Goal: Task Accomplishment & Management: Manage account settings

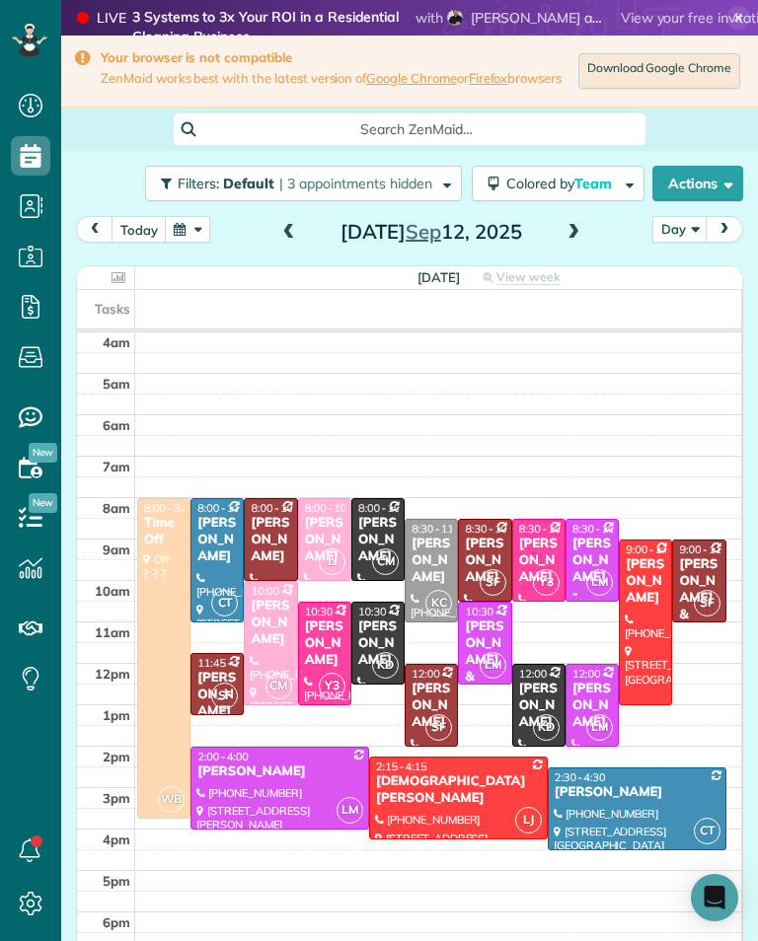
scroll to position [31, 0]
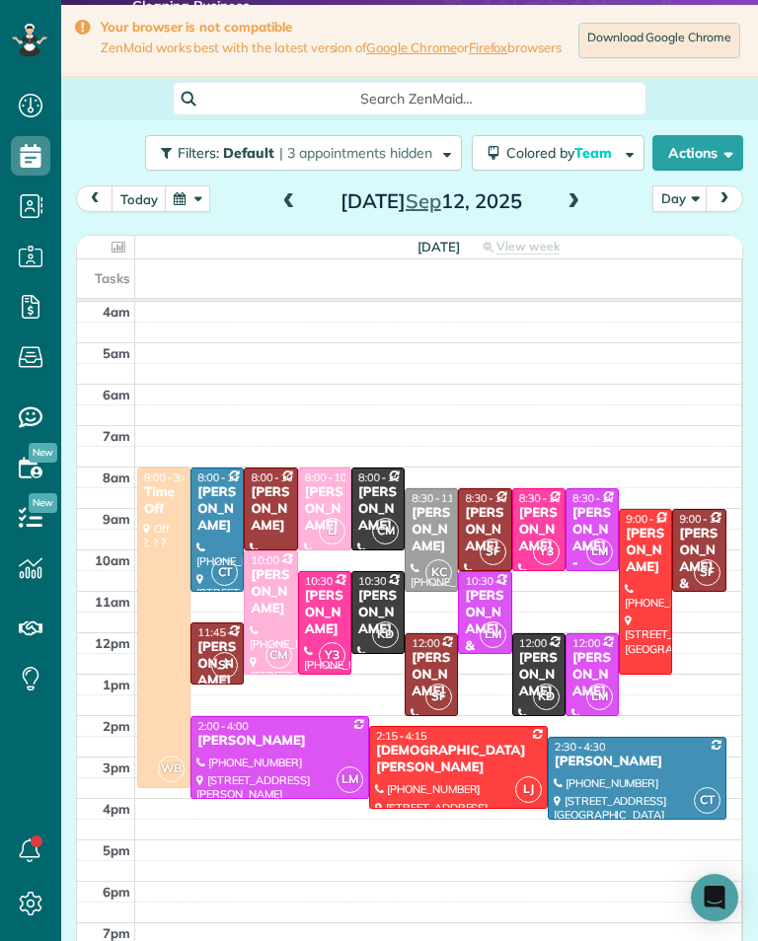
click at [143, 207] on button "today" at bounding box center [139, 199] width 55 height 27
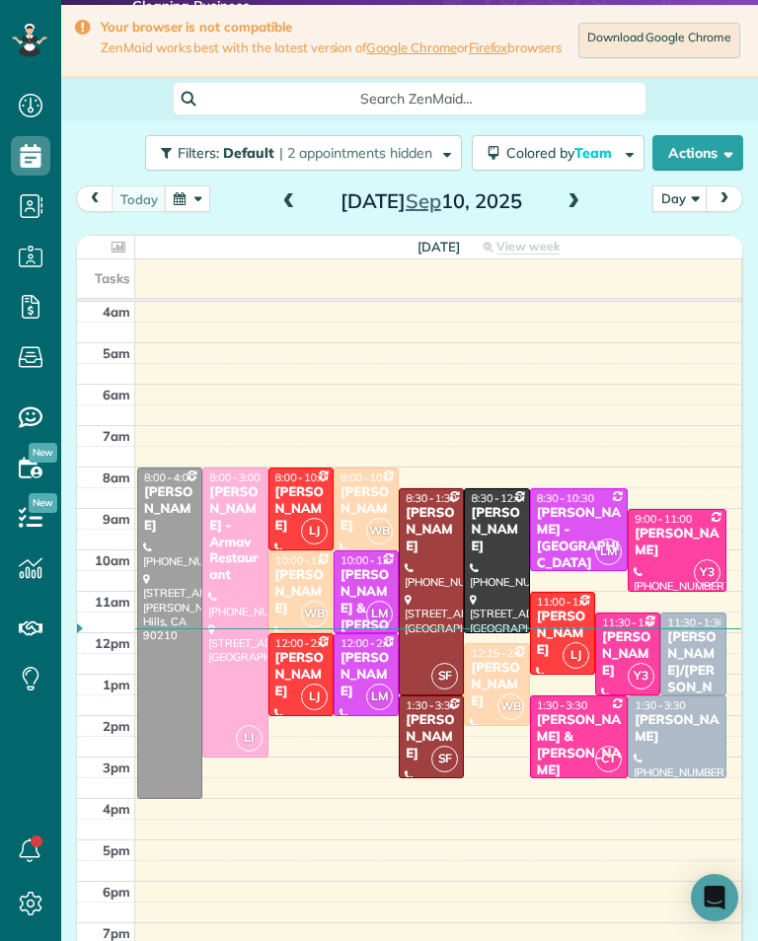
click at [581, 211] on span at bounding box center [573, 202] width 22 height 18
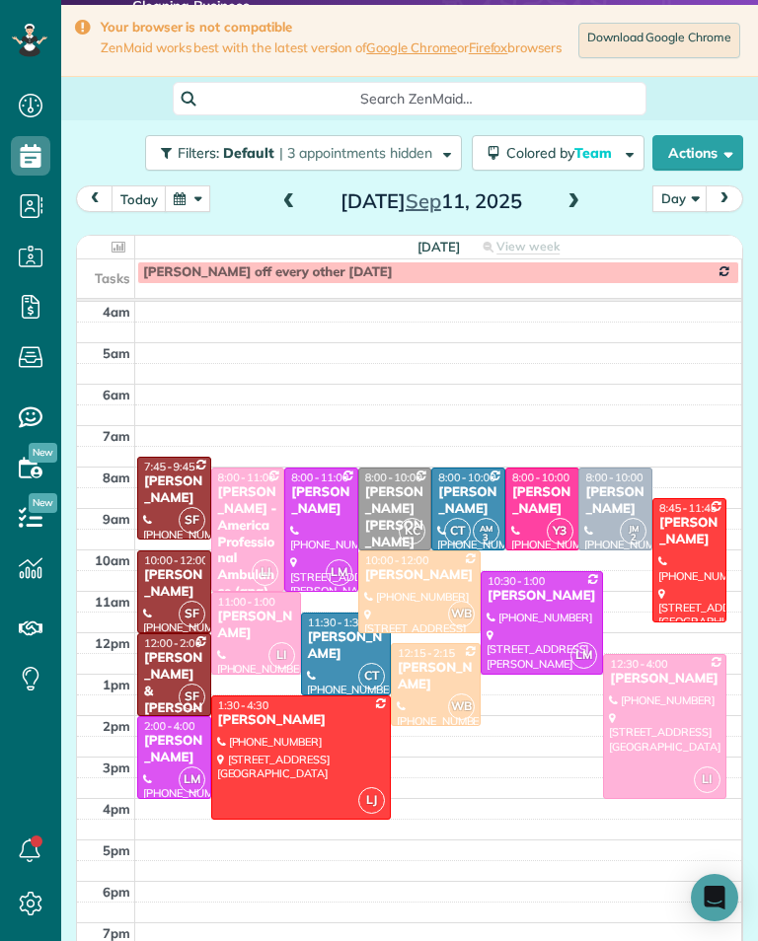
click at [631, 494] on div "[PERSON_NAME]" at bounding box center [615, 502] width 62 height 34
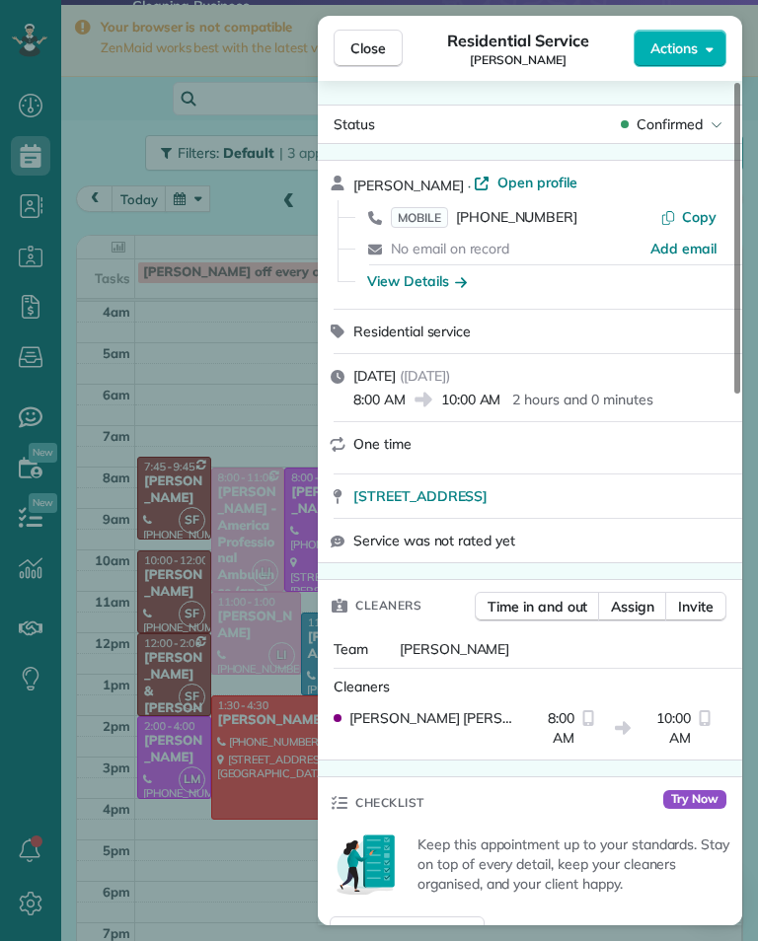
scroll to position [972, 61]
click at [377, 50] on span "Close" at bounding box center [368, 48] width 36 height 20
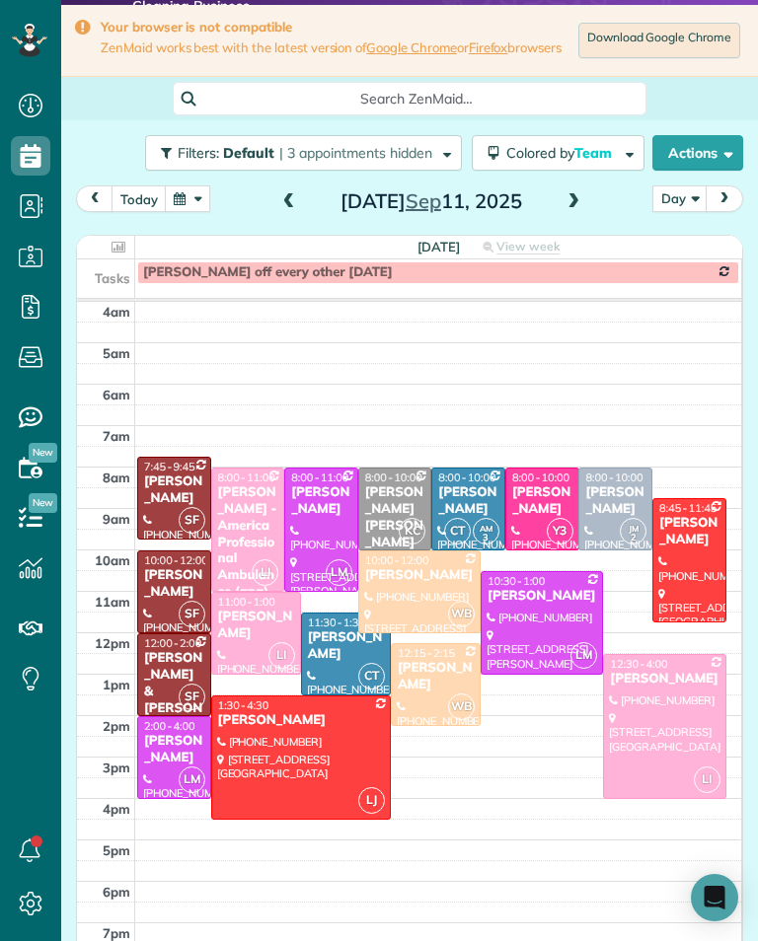
click at [563, 217] on span at bounding box center [573, 202] width 22 height 30
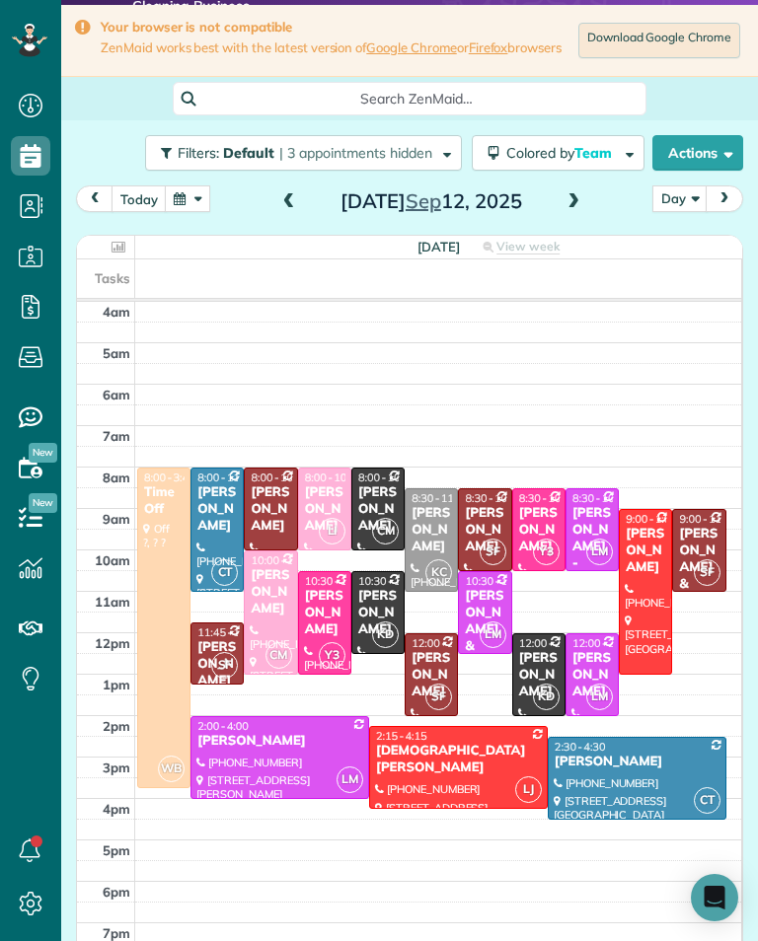
click at [432, 537] on div "[PERSON_NAME]" at bounding box center [431, 530] width 41 height 50
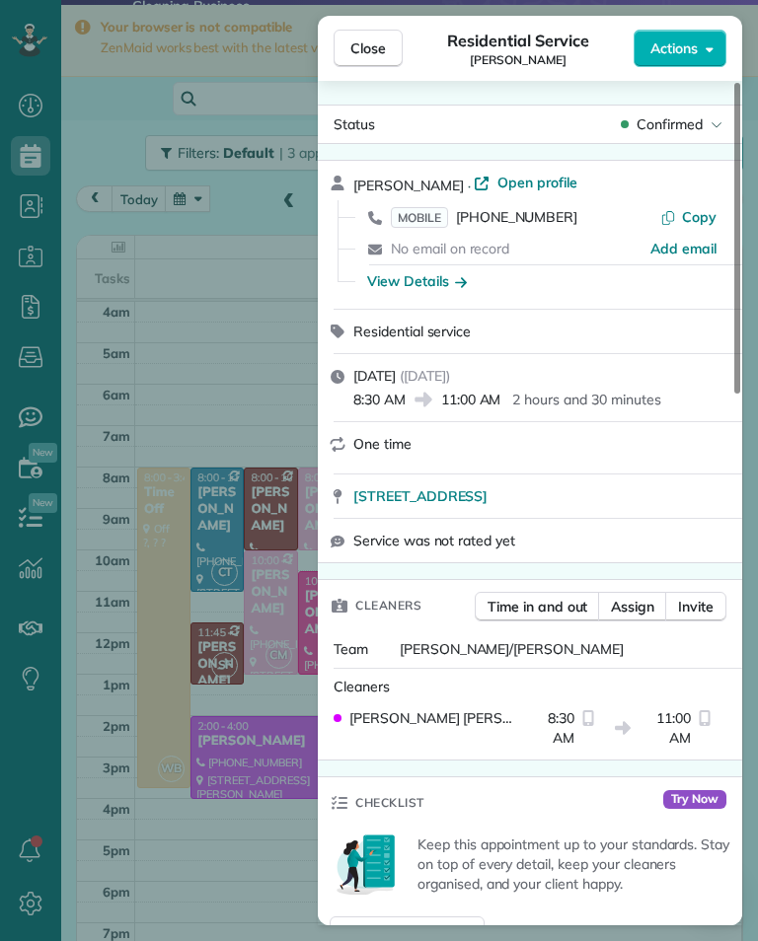
click at [261, 875] on div "Close Residential Service [PERSON_NAME] Actions Status Confirmed [PERSON_NAME] …" at bounding box center [379, 470] width 758 height 941
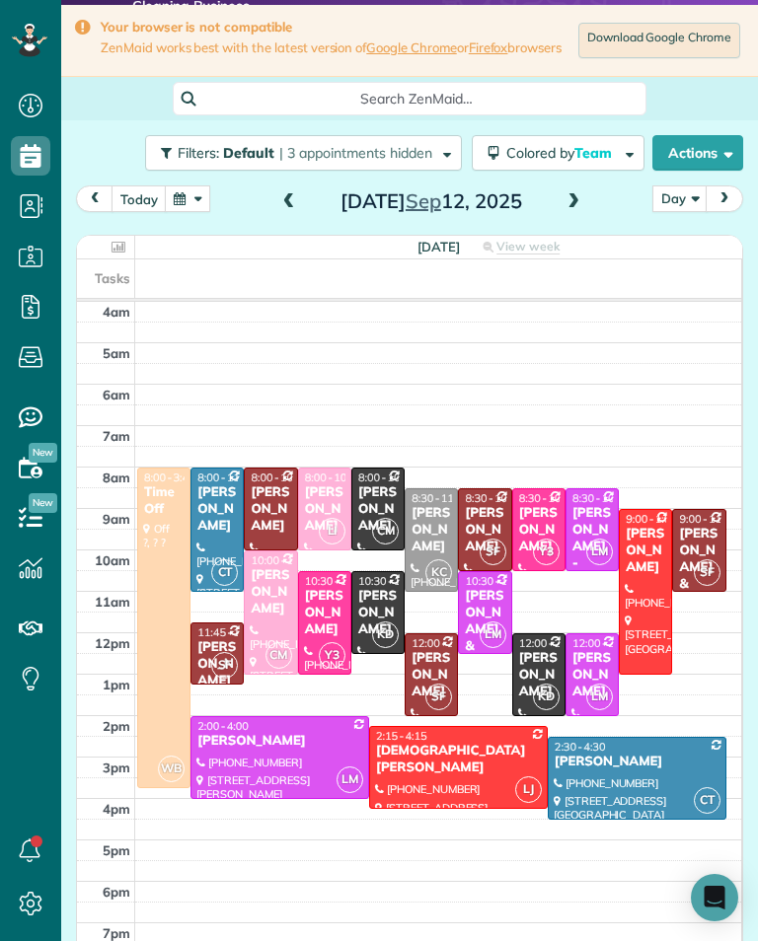
click at [381, 609] on div "[PERSON_NAME]" at bounding box center [377, 613] width 41 height 50
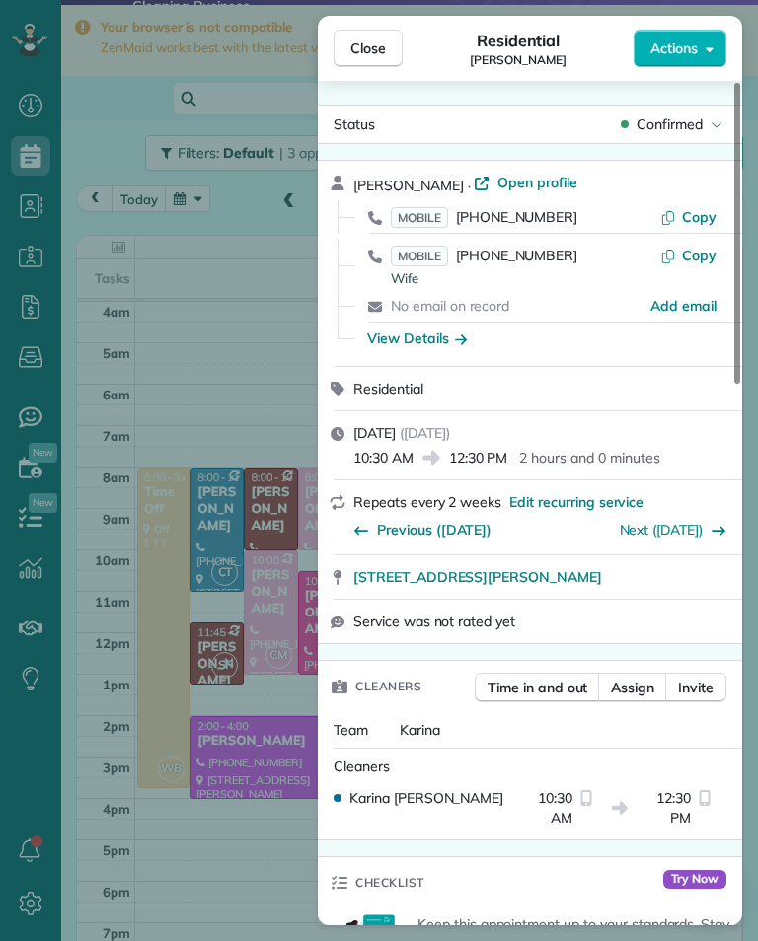
click at [263, 883] on div "Close Residential [PERSON_NAME] Actions Status Confirmed [PERSON_NAME] · Open p…" at bounding box center [379, 470] width 758 height 941
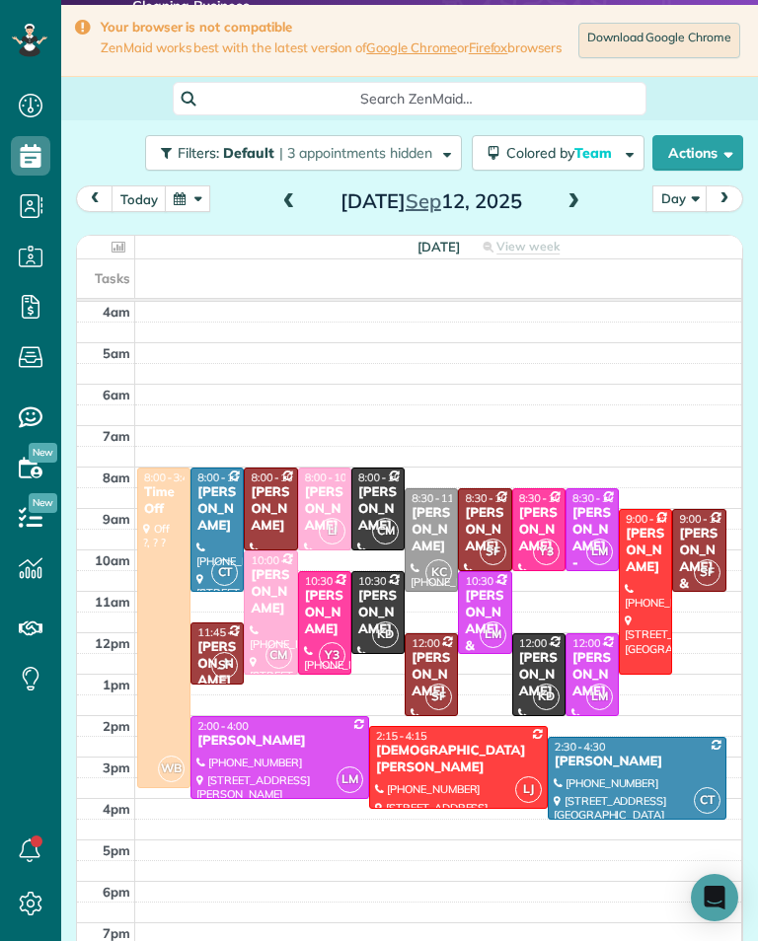
click at [282, 760] on div at bounding box center [279, 757] width 177 height 81
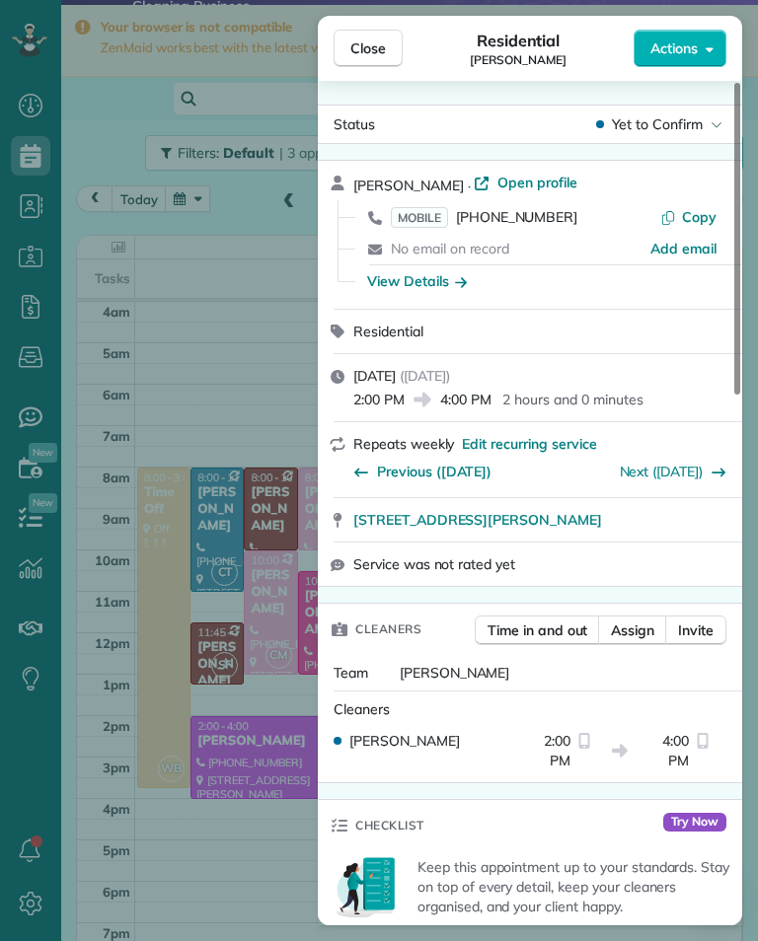
click at [243, 890] on div "Close Residential [PERSON_NAME] Actions Status Yet to Confirm [PERSON_NAME] · O…" at bounding box center [379, 470] width 758 height 941
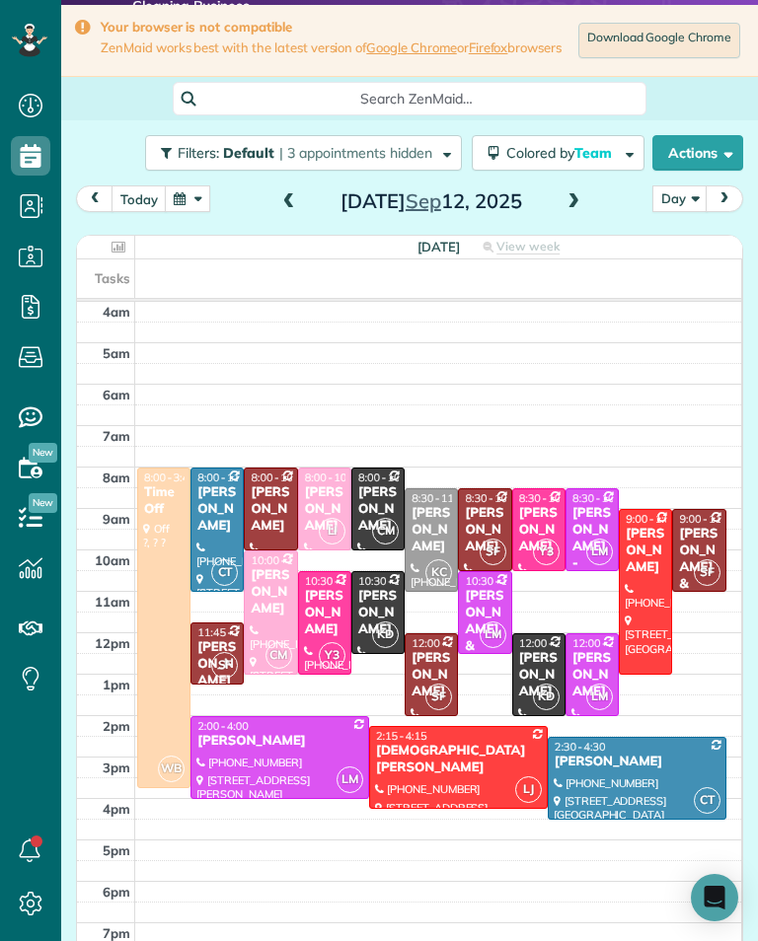
scroll to position [972, 61]
click at [289, 211] on span at bounding box center [289, 202] width 22 height 18
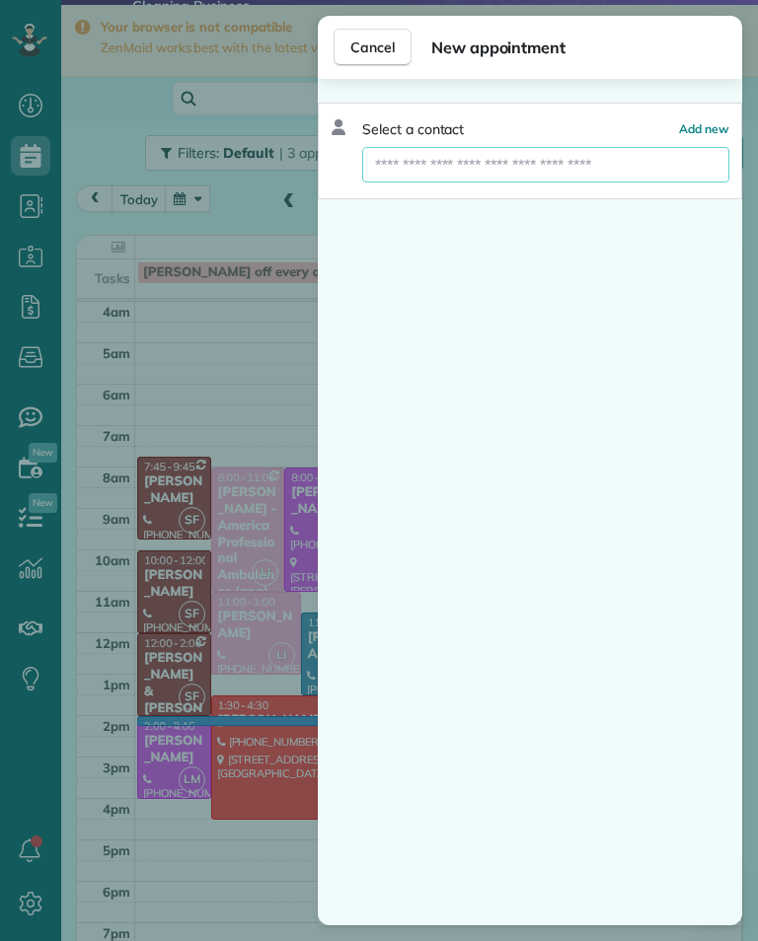
click at [603, 166] on input "text" at bounding box center [545, 165] width 367 height 36
click at [588, 156] on input "text" at bounding box center [545, 165] width 367 height 36
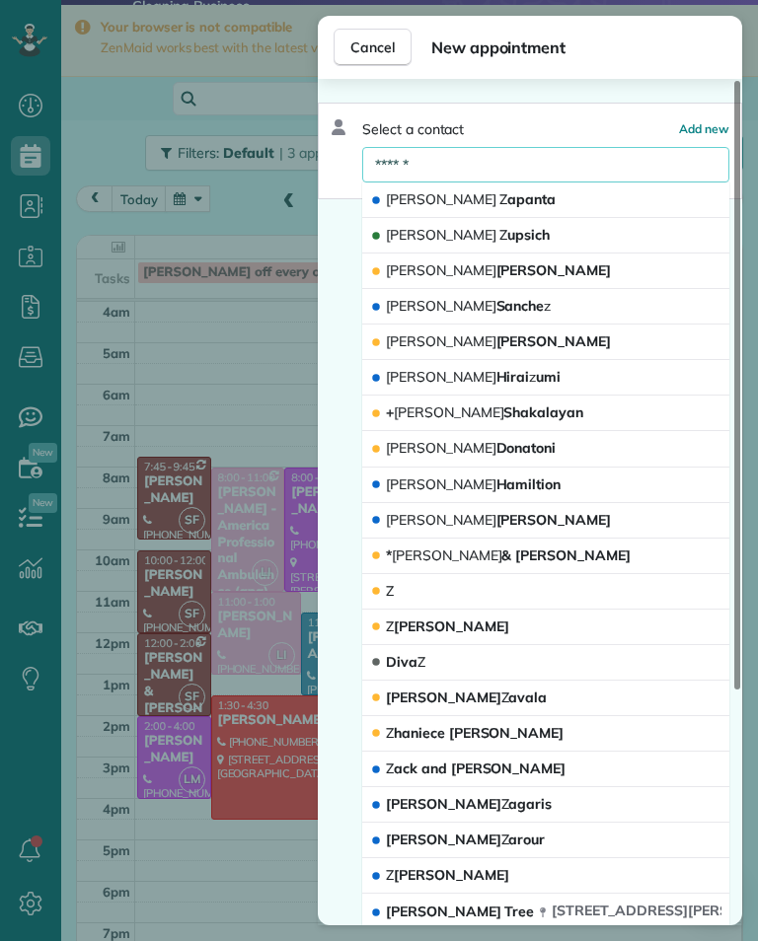
type input "******"
click at [632, 237] on button "[PERSON_NAME] upsich" at bounding box center [545, 236] width 367 height 36
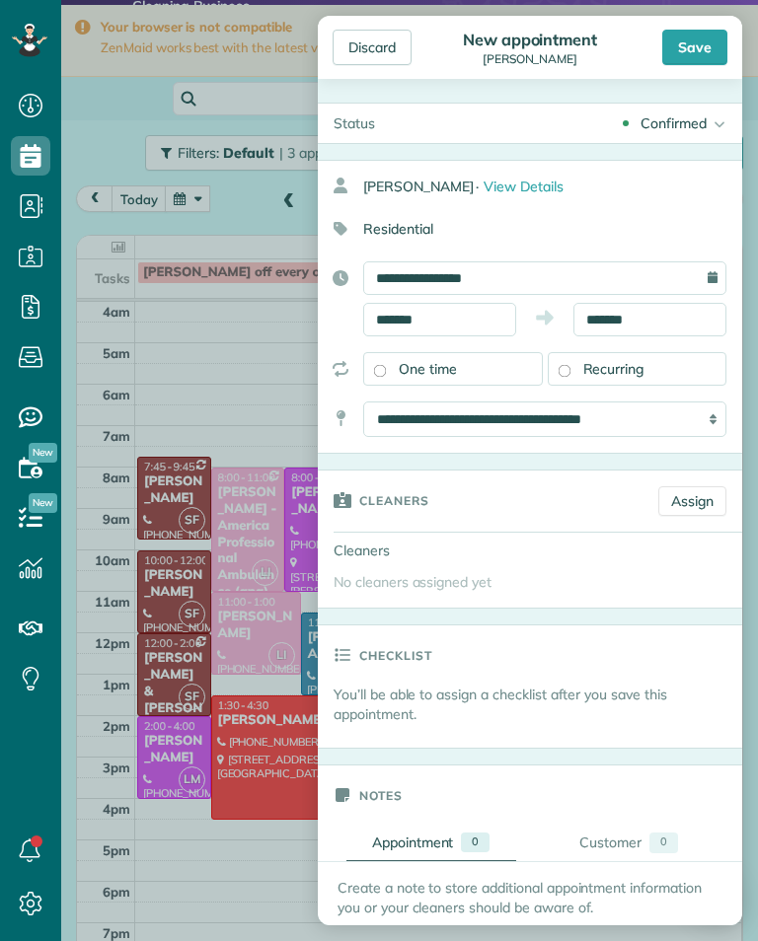
click at [676, 53] on div "Save" at bounding box center [694, 48] width 65 height 36
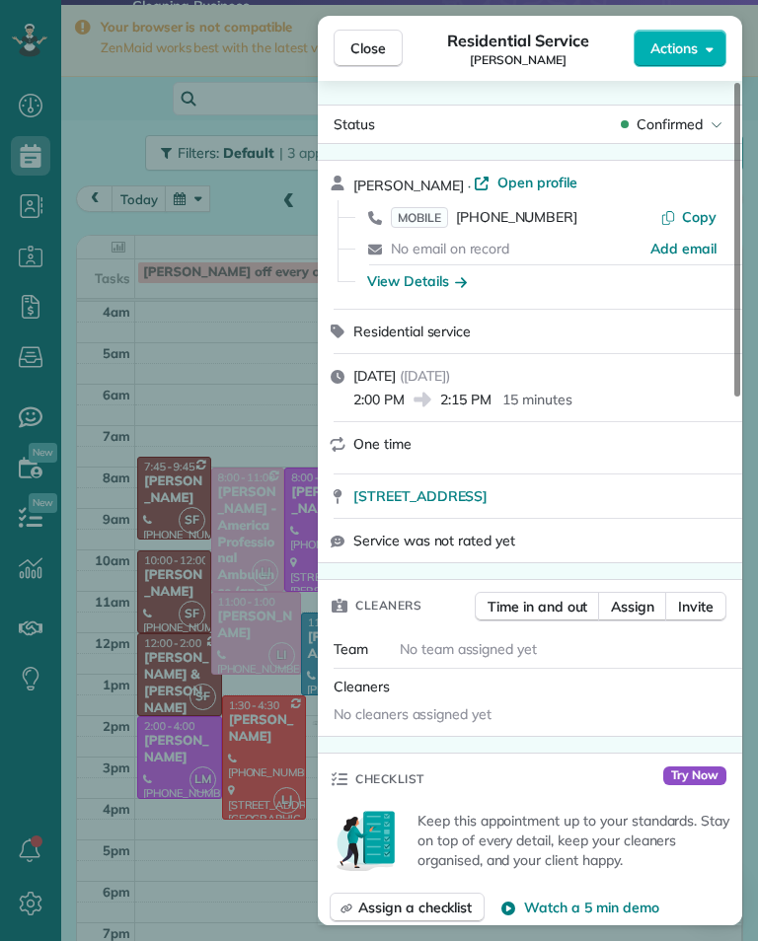
click at [251, 400] on div "Close Residential Service [PERSON_NAME] Actions Status Confirmed [PERSON_NAME] …" at bounding box center [379, 470] width 758 height 941
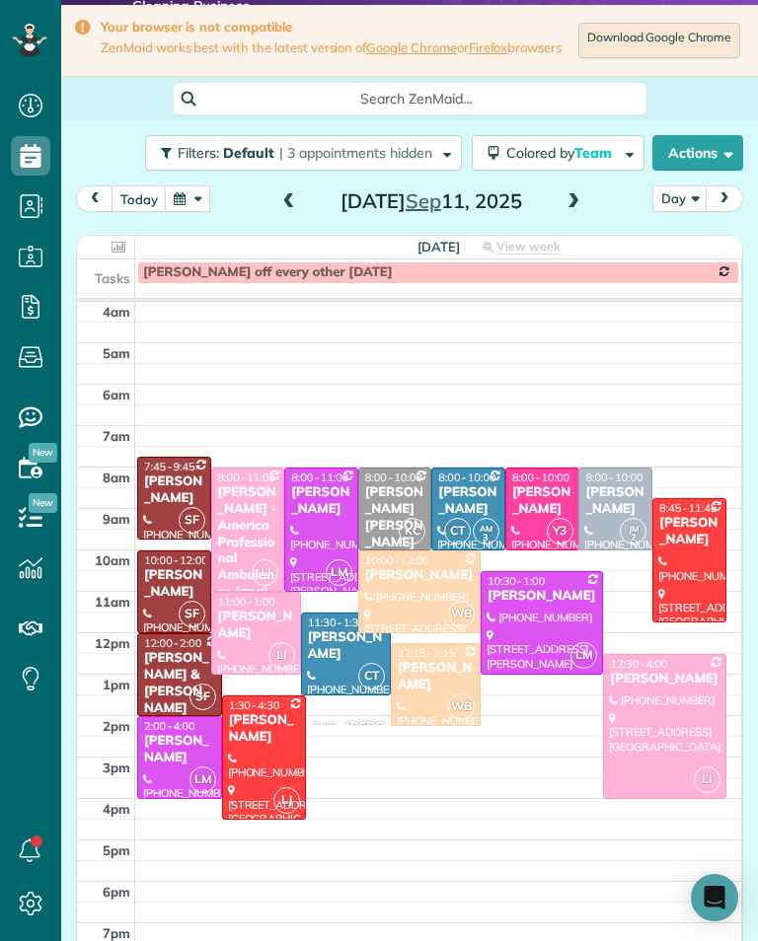
scroll to position [972, 61]
click at [139, 209] on button "today" at bounding box center [139, 199] width 55 height 27
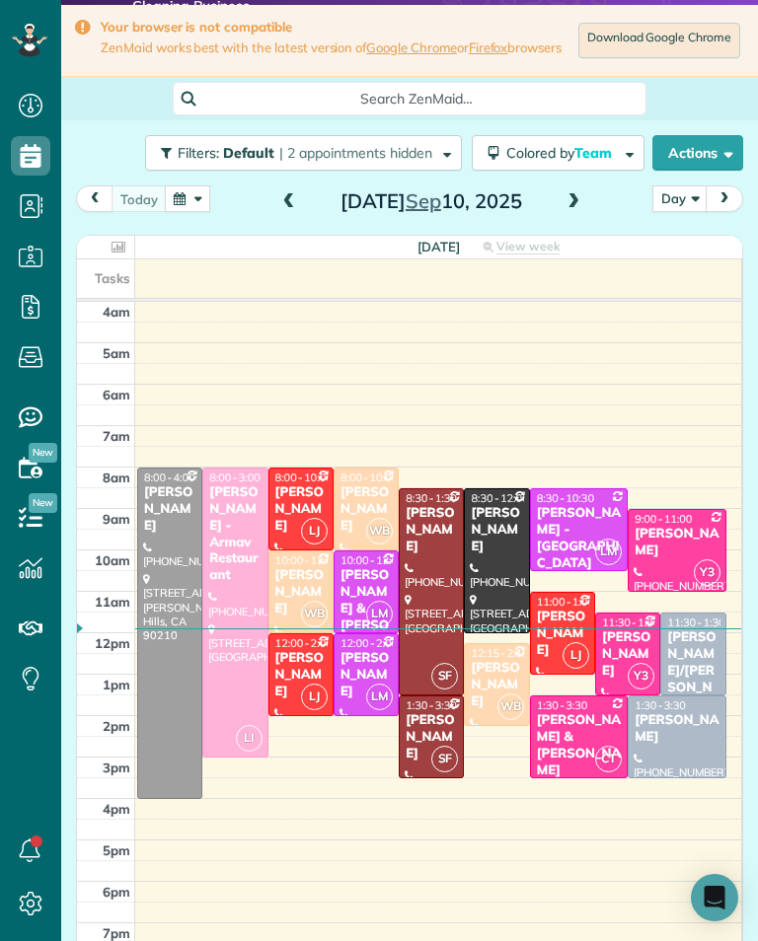
click at [187, 205] on button "button" at bounding box center [187, 199] width 45 height 27
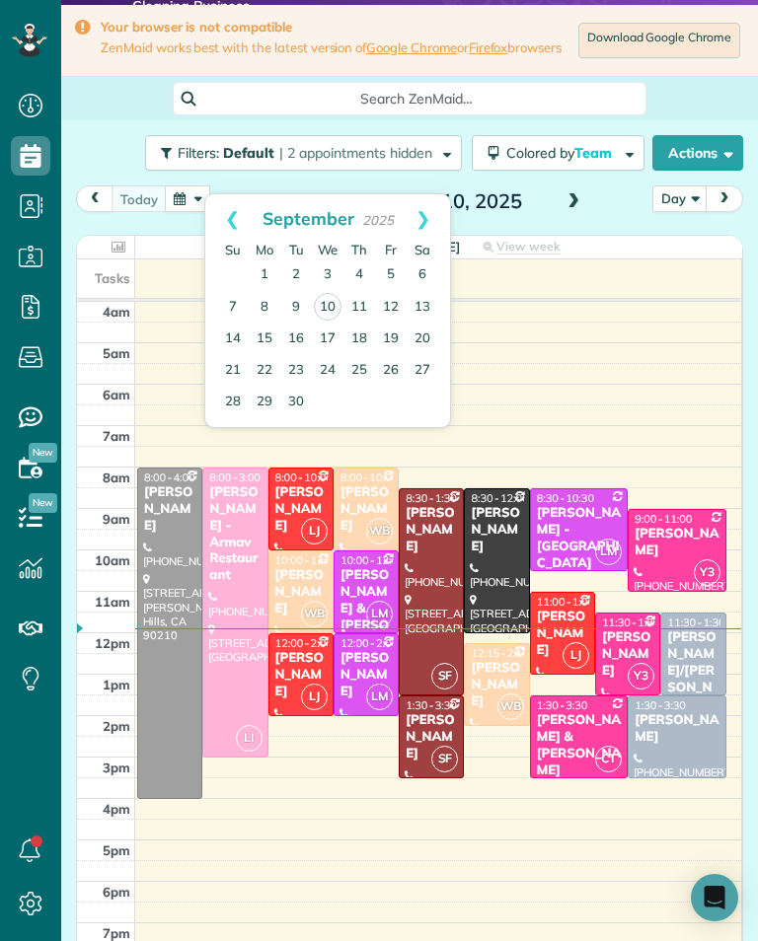
click at [233, 226] on link "Prev" at bounding box center [232, 218] width 54 height 49
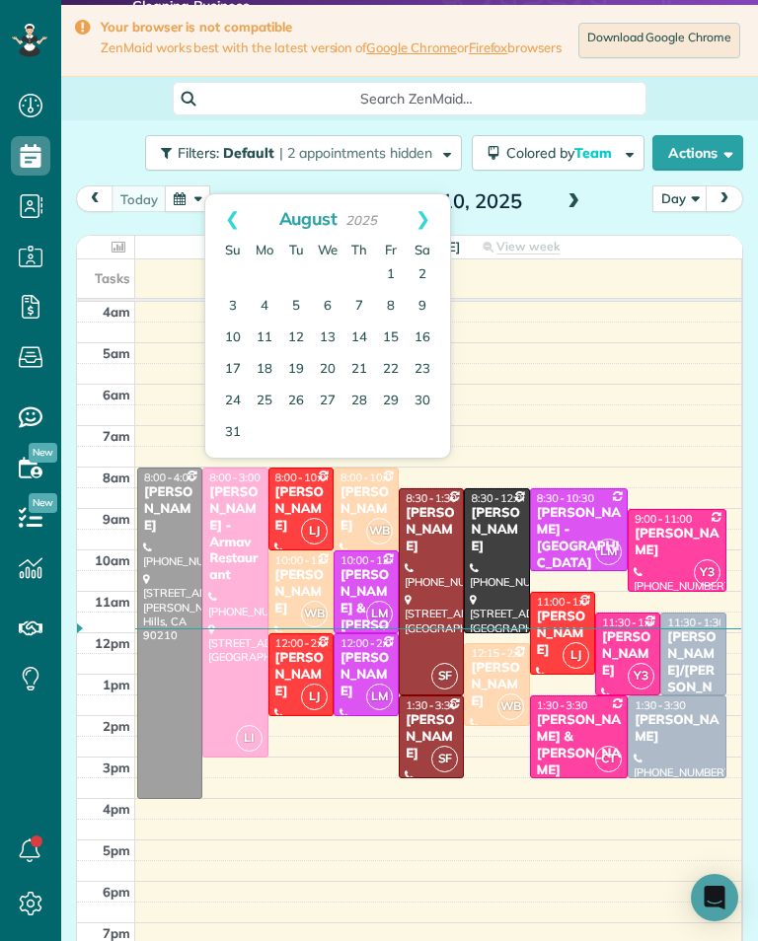
click at [273, 336] on link "11" at bounding box center [265, 339] width 32 height 32
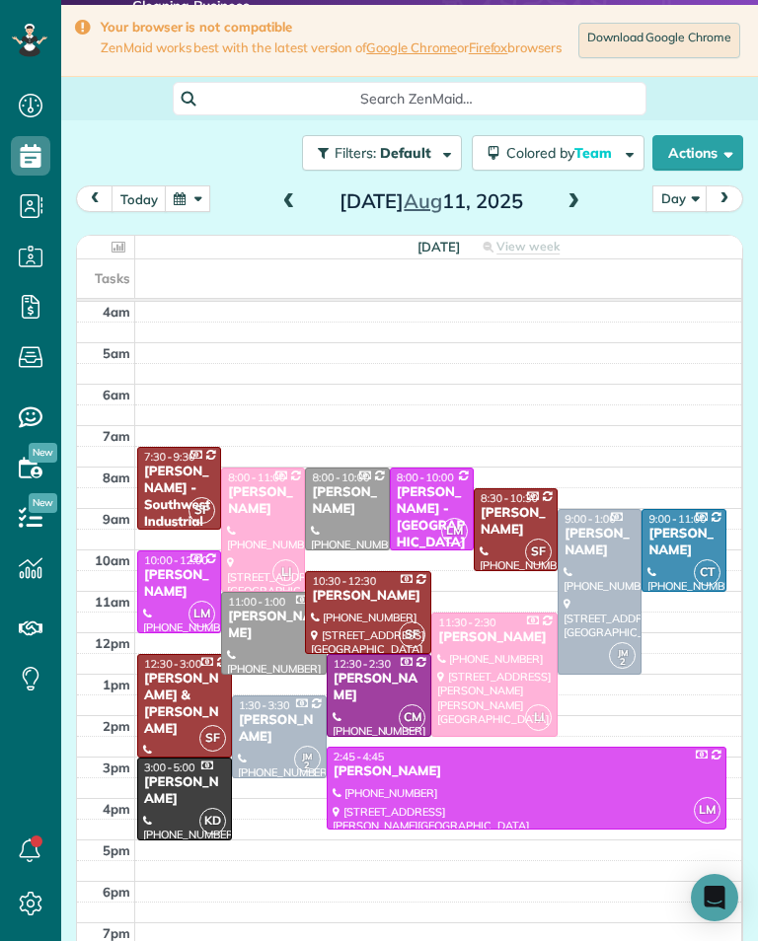
click at [193, 212] on button "button" at bounding box center [187, 199] width 45 height 27
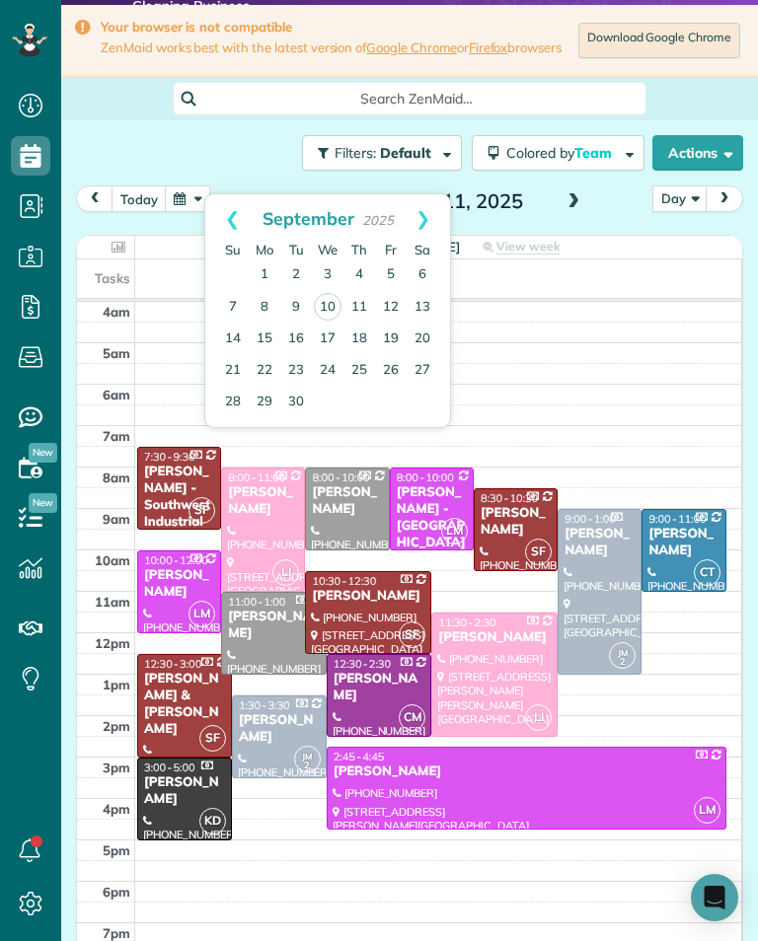
click at [212, 232] on link "Prev" at bounding box center [232, 218] width 54 height 49
click at [220, 209] on link "Prev" at bounding box center [232, 218] width 54 height 49
click at [262, 397] on link "28" at bounding box center [265, 402] width 32 height 32
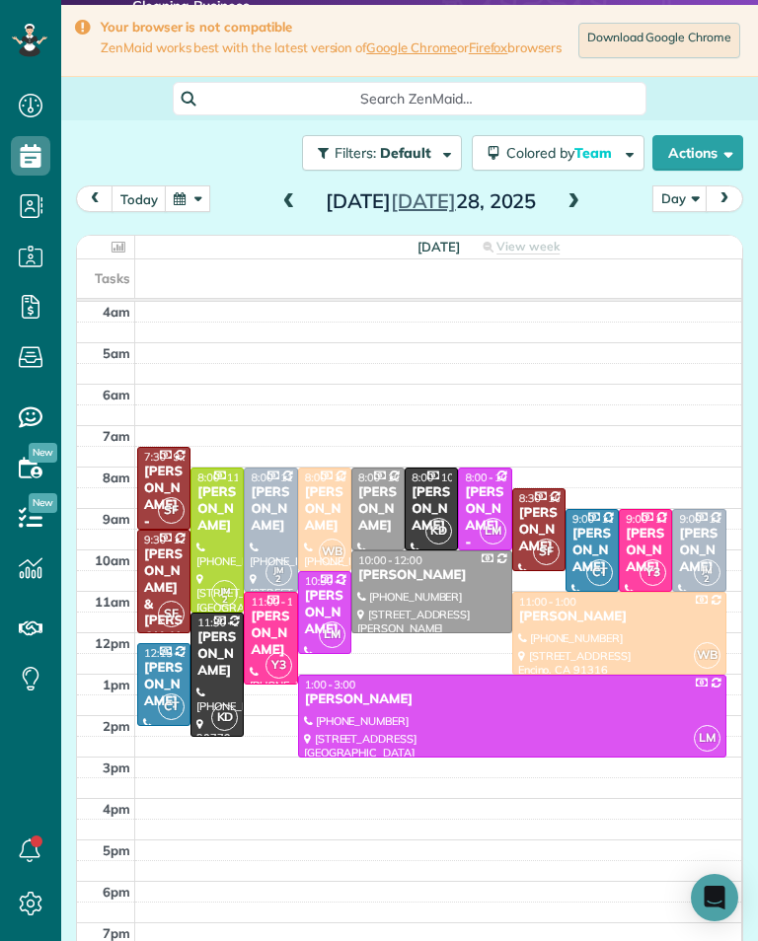
click at [379, 507] on div "[PERSON_NAME]" at bounding box center [377, 510] width 41 height 50
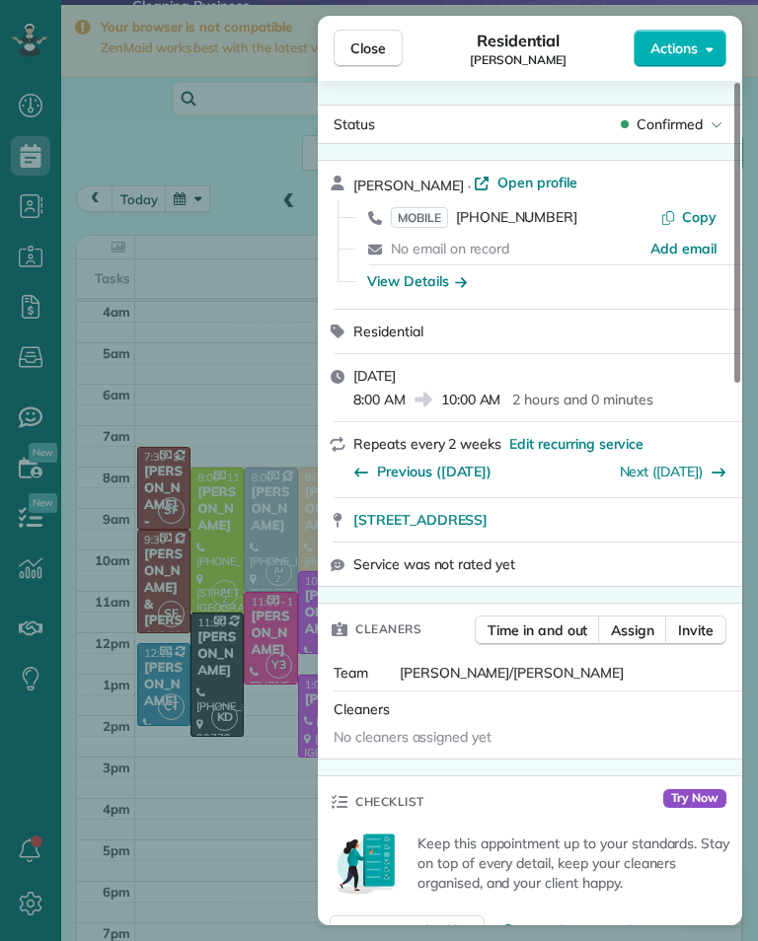
click at [378, 53] on span "Close" at bounding box center [368, 48] width 36 height 20
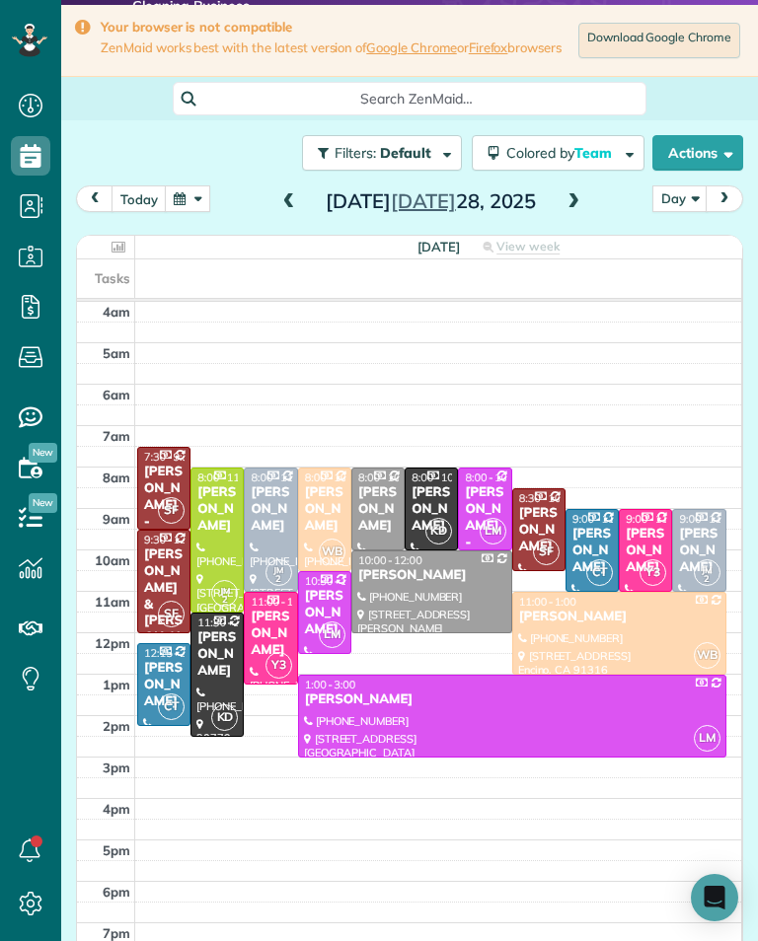
click at [132, 212] on button "today" at bounding box center [139, 199] width 55 height 27
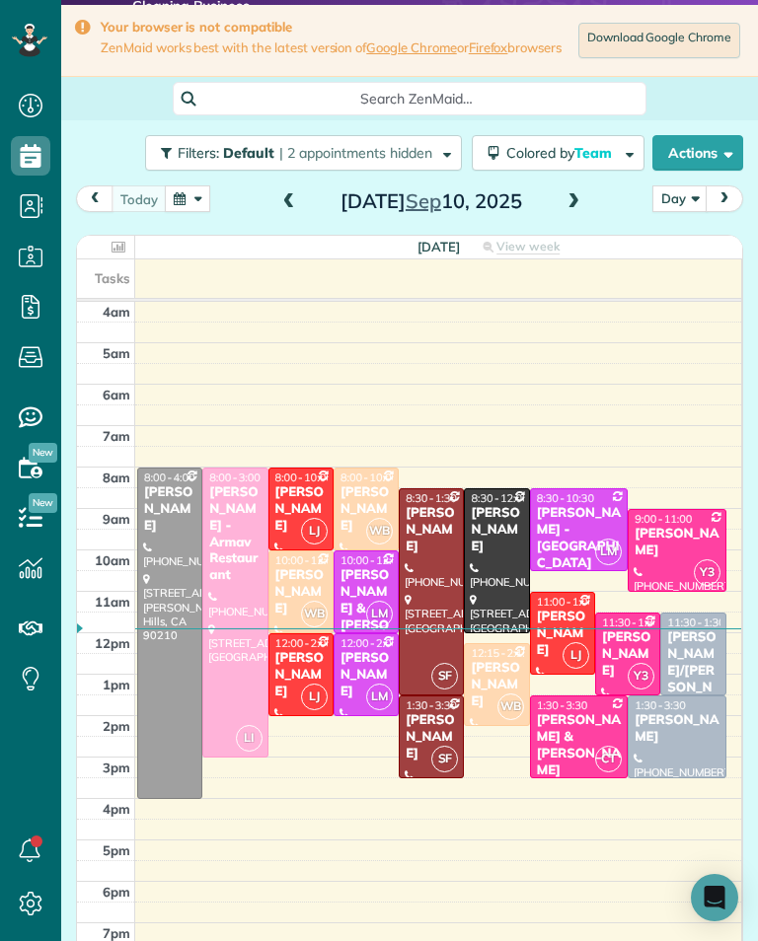
click at [568, 211] on span at bounding box center [573, 202] width 22 height 18
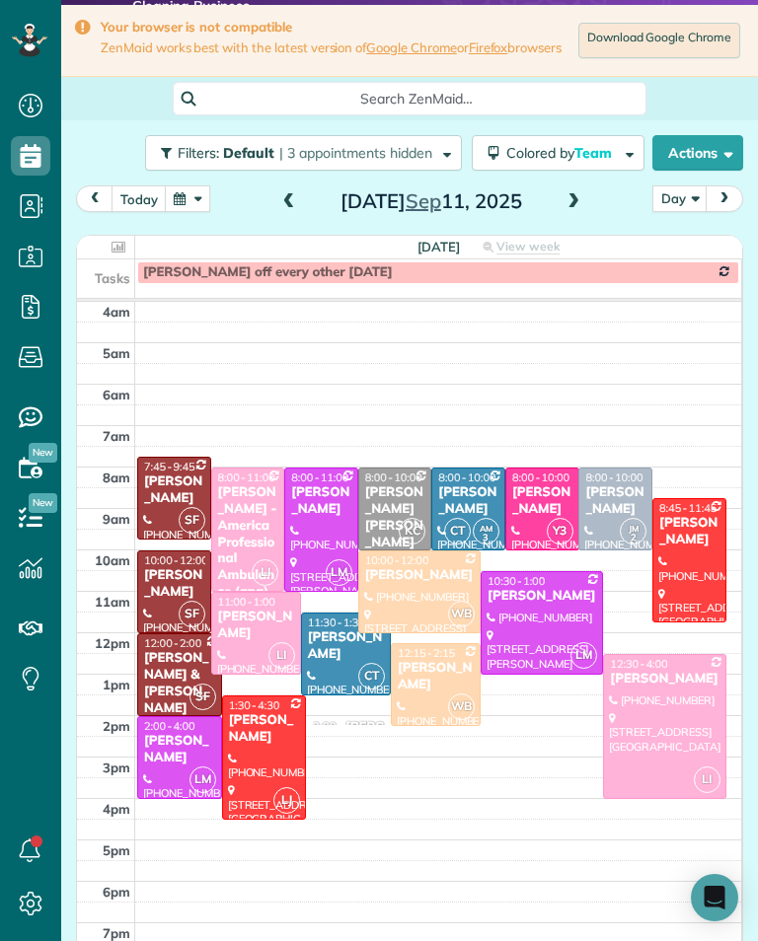
click at [355, 736] on td at bounding box center [438, 726] width 607 height 21
click at [353, 732] on div "[PERSON_NAME]" at bounding box center [399, 727] width 108 height 17
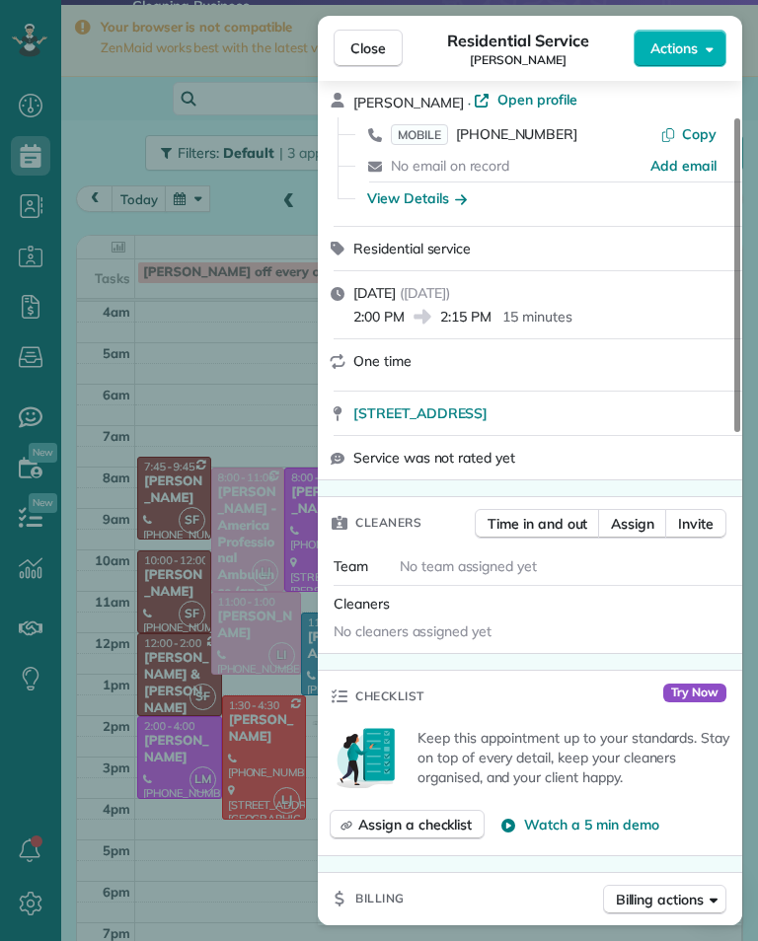
scroll to position [99, 0]
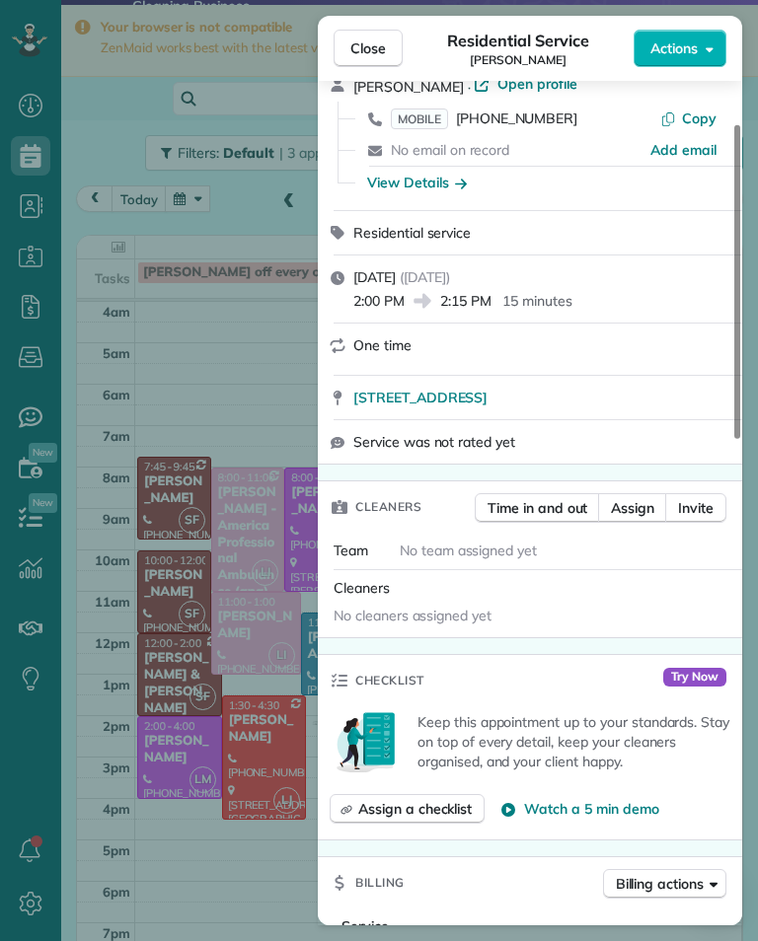
click at [448, 554] on span "No team assigned yet" at bounding box center [468, 551] width 137 height 18
click at [532, 548] on span "No team assigned yet" at bounding box center [468, 551] width 137 height 18
click at [501, 553] on span "No team assigned yet" at bounding box center [468, 551] width 137 height 18
click at [501, 552] on span "No team assigned yet" at bounding box center [468, 551] width 137 height 18
click at [514, 549] on span "No team assigned yet" at bounding box center [468, 551] width 137 height 18
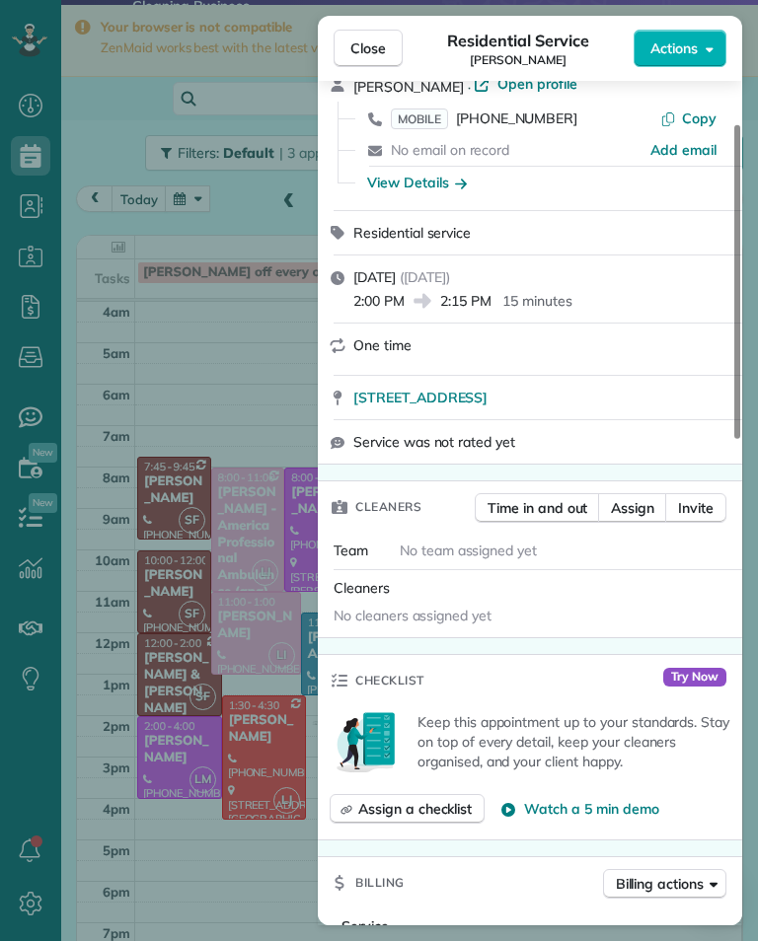
click at [376, 595] on span "Cleaners" at bounding box center [362, 588] width 56 height 18
click at [491, 546] on span "No team assigned yet" at bounding box center [468, 551] width 137 height 18
click at [636, 510] on span "Assign" at bounding box center [632, 508] width 43 height 20
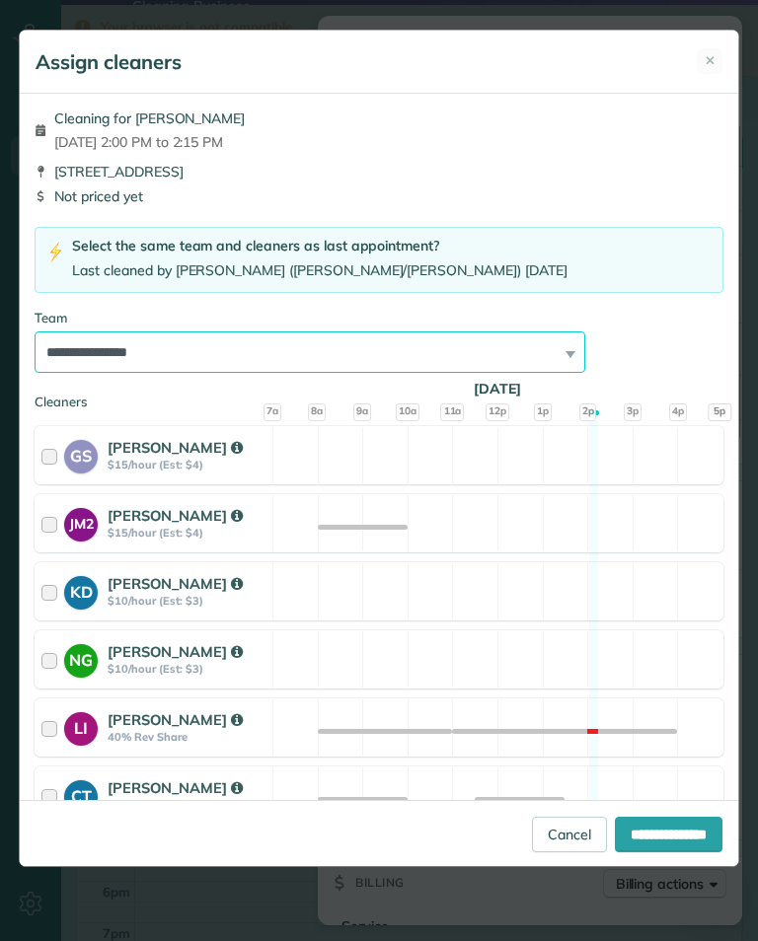
click at [339, 347] on select "**********" at bounding box center [310, 352] width 551 height 41
select select "**"
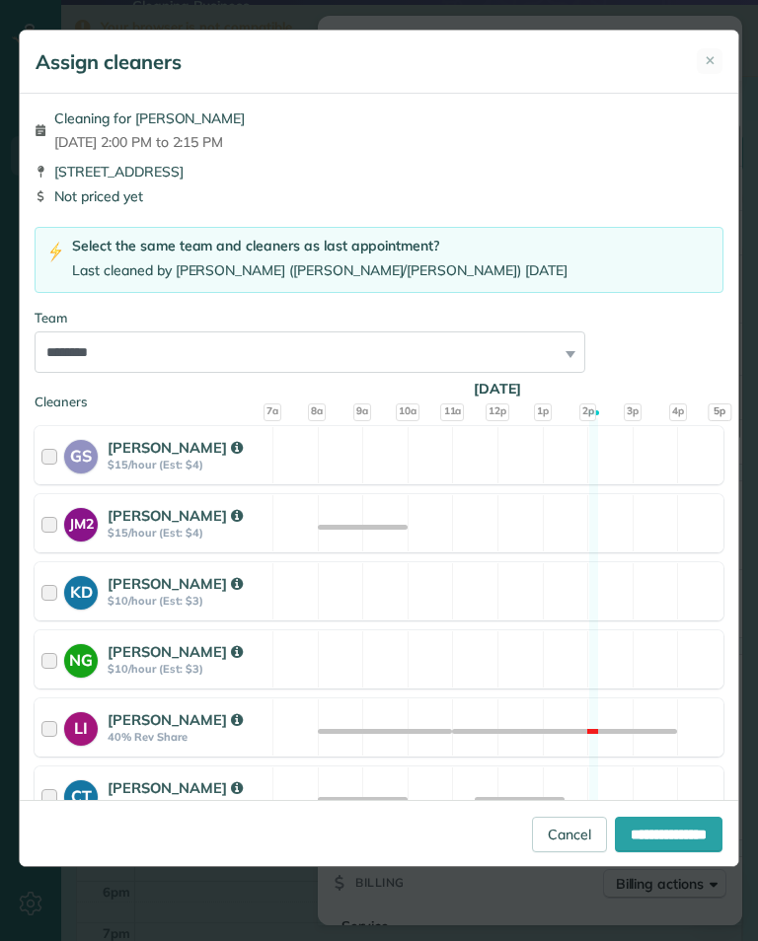
click at [662, 853] on input "**********" at bounding box center [669, 835] width 108 height 36
type input "**********"
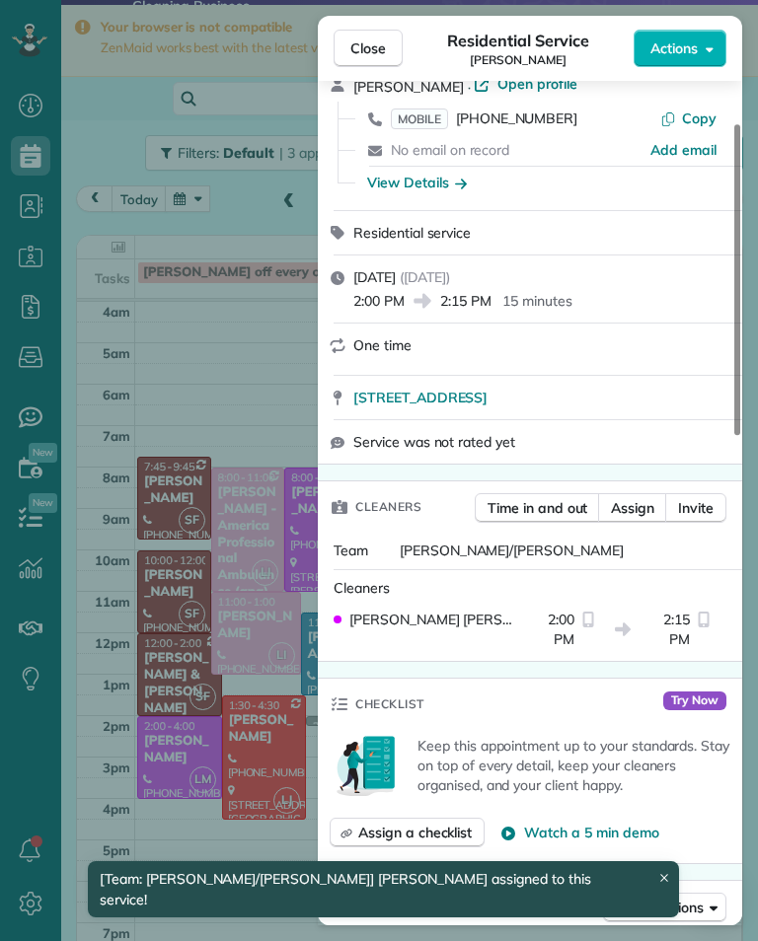
click at [270, 382] on div "Close Residential Service [PERSON_NAME] Actions Status Confirmed [PERSON_NAME] …" at bounding box center [379, 470] width 758 height 941
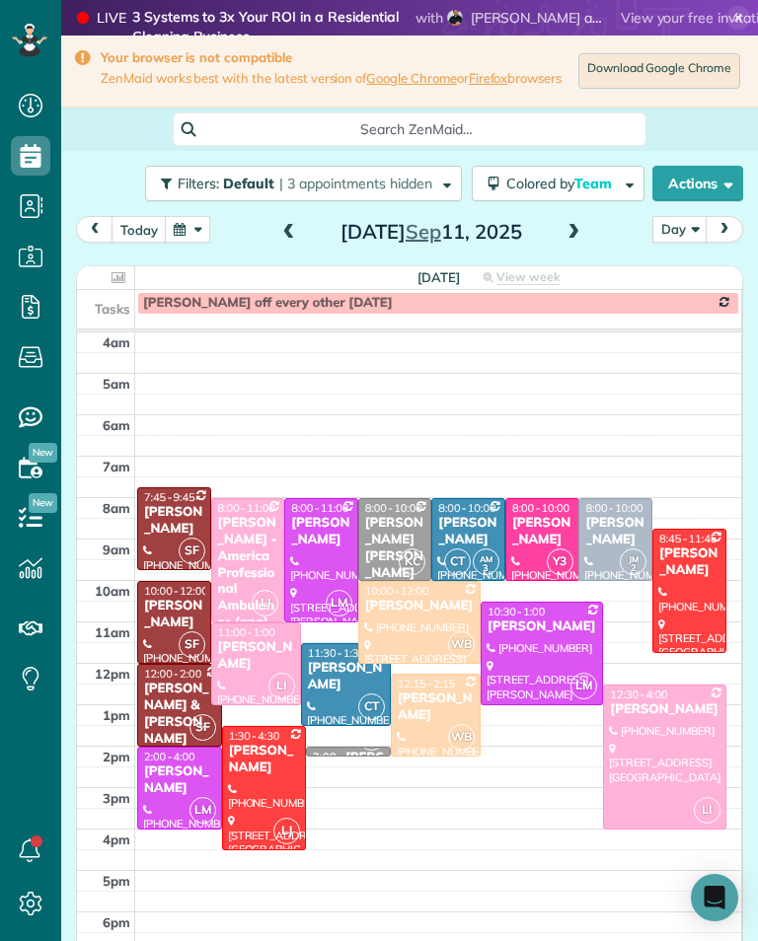
click at [327, 747] on td at bounding box center [438, 736] width 607 height 21
click at [384, 544] on div "[PERSON_NAME] [PERSON_NAME]" at bounding box center [395, 548] width 62 height 67
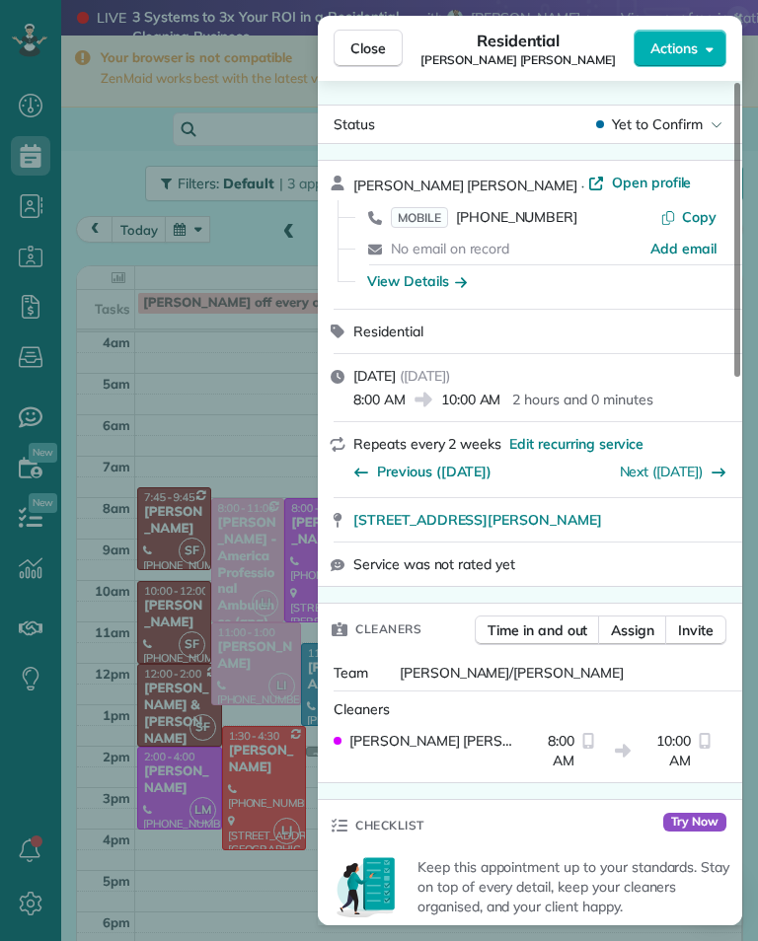
scroll to position [972, 61]
click at [393, 43] on button "Close" at bounding box center [368, 48] width 69 height 37
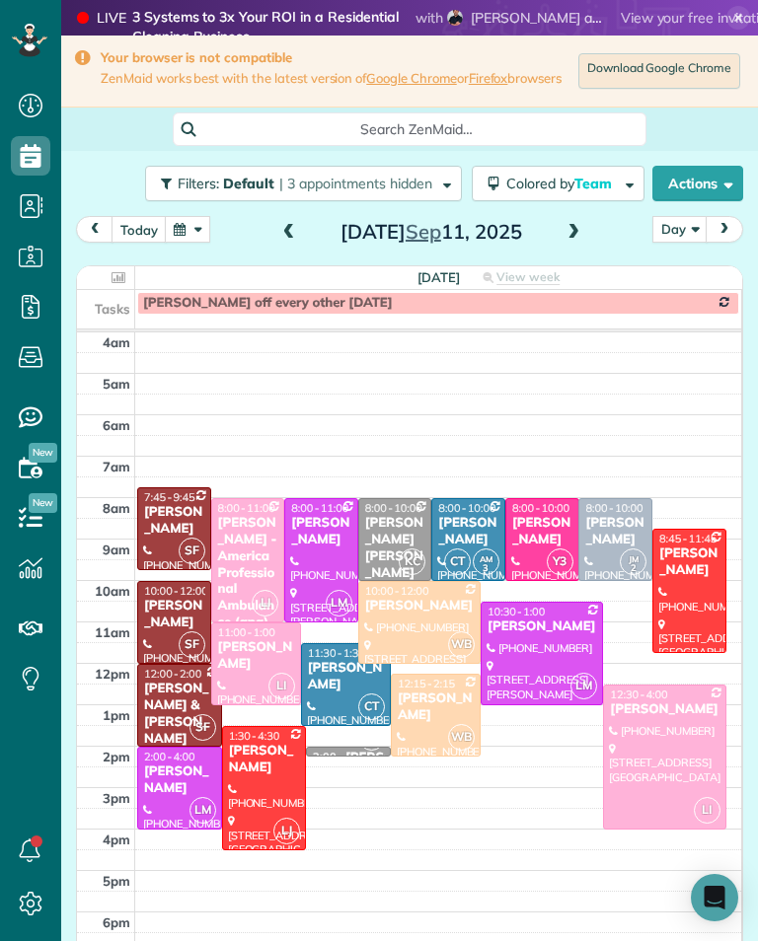
click at [287, 242] on span at bounding box center [289, 233] width 22 height 18
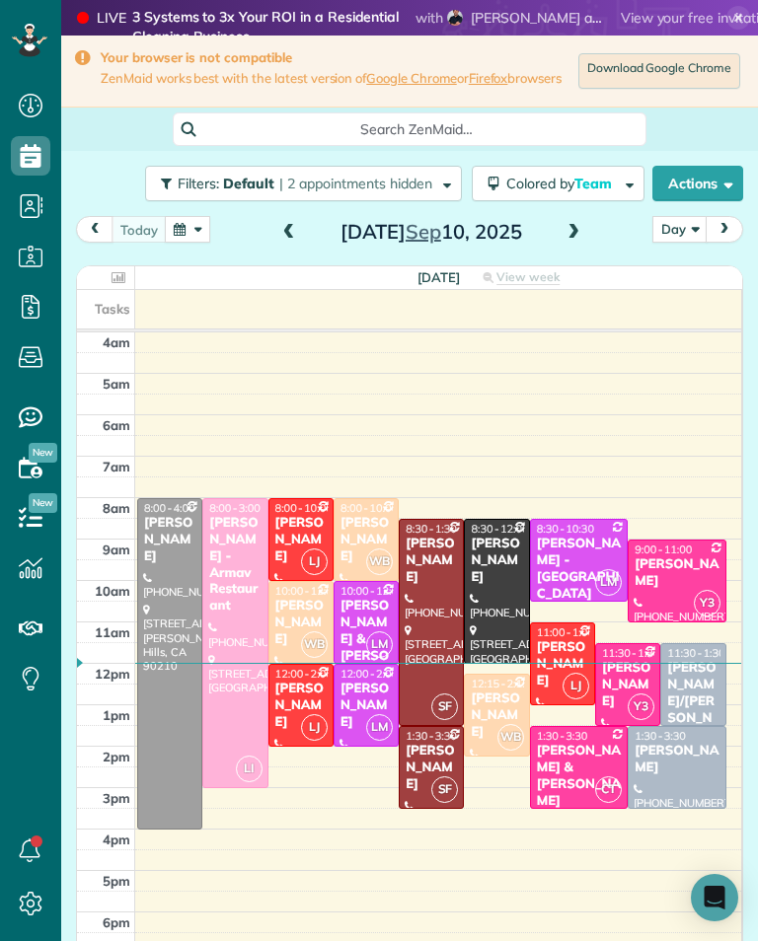
scroll to position [972, 61]
click at [567, 238] on span at bounding box center [573, 233] width 22 height 18
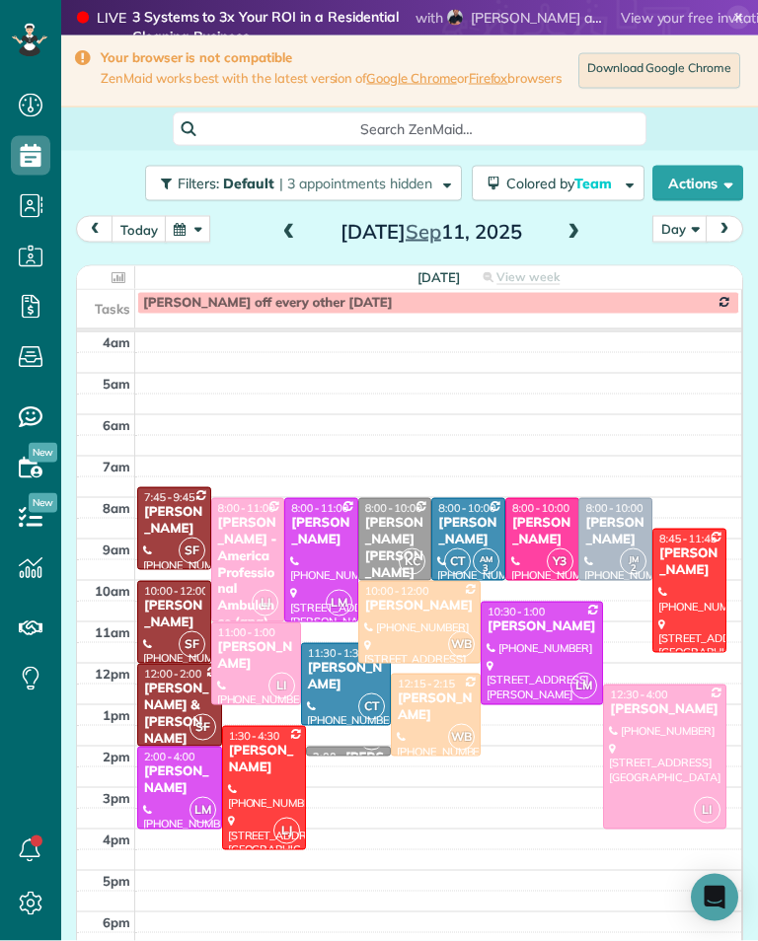
scroll to position [19, 0]
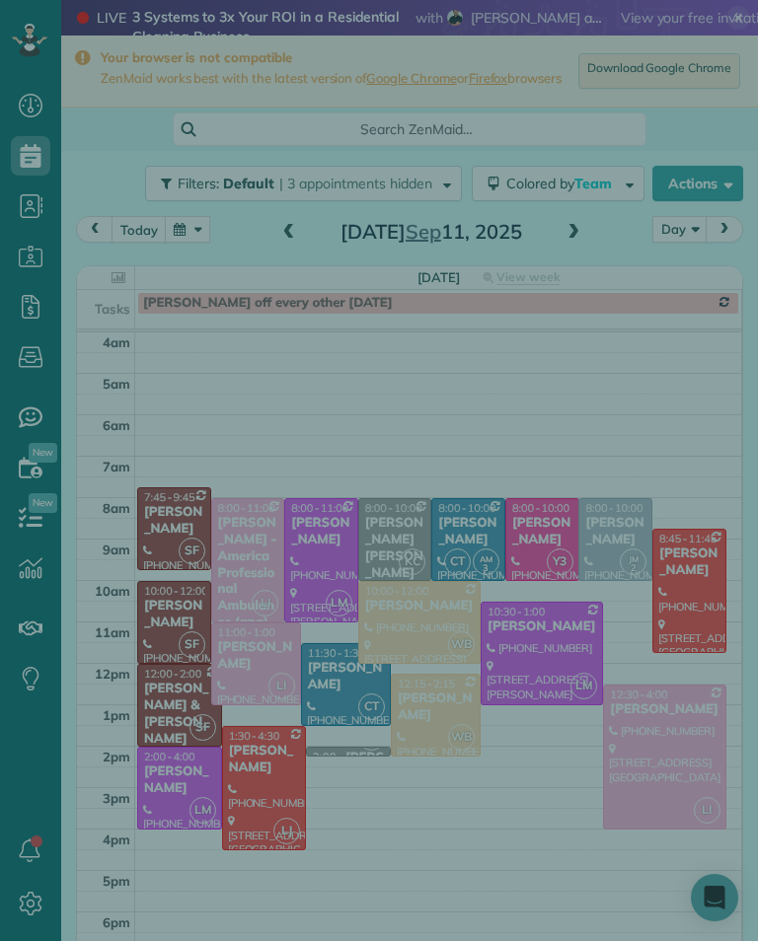
click at [453, 876] on div "Select a contact Add new" at bounding box center [530, 502] width 424 height 847
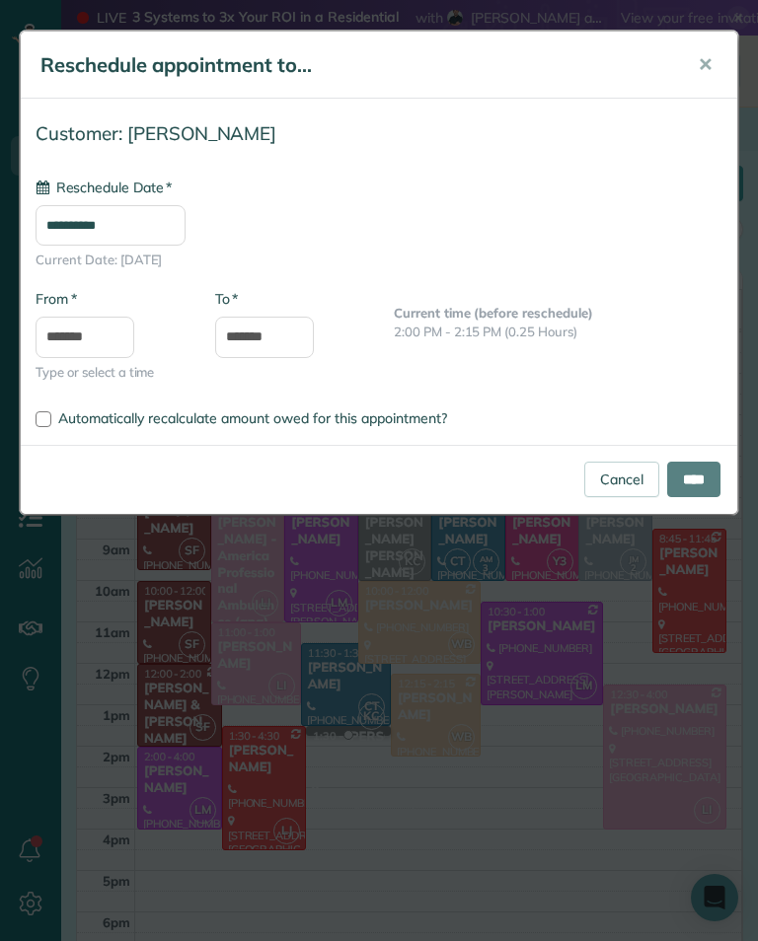
type input "**********"
click at [267, 352] on body "Dashboard Scheduling Calendar View List View Dispatch View - Weekly scheduling …" at bounding box center [379, 470] width 758 height 941
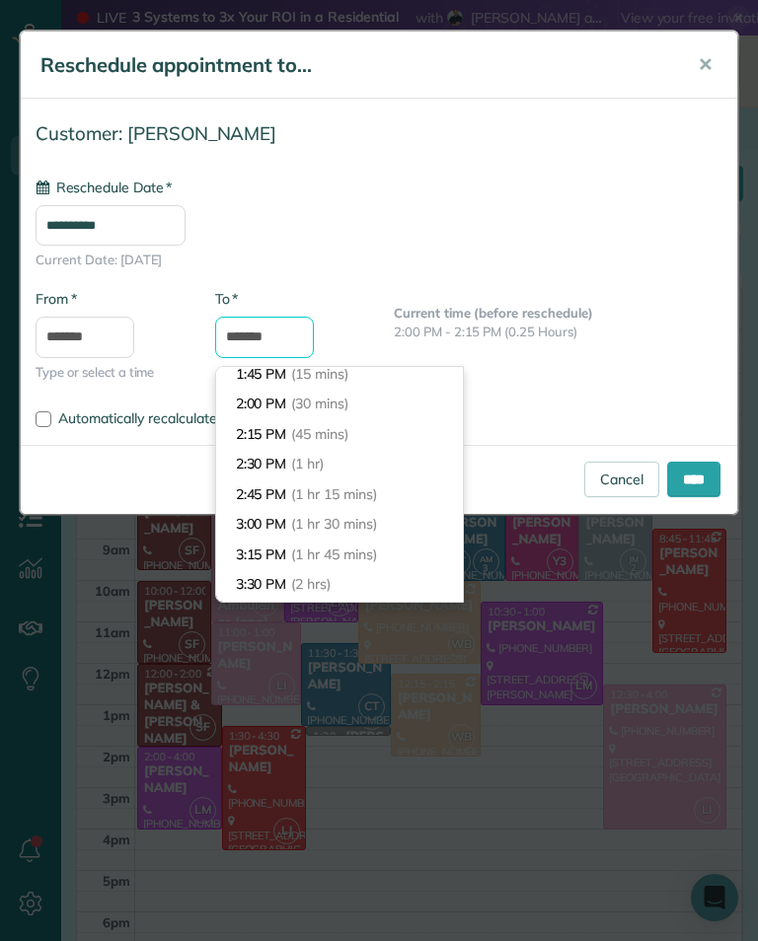
scroll to position [38, 0]
click at [331, 575] on span "(2 hrs)" at bounding box center [310, 584] width 39 height 18
type input "*******"
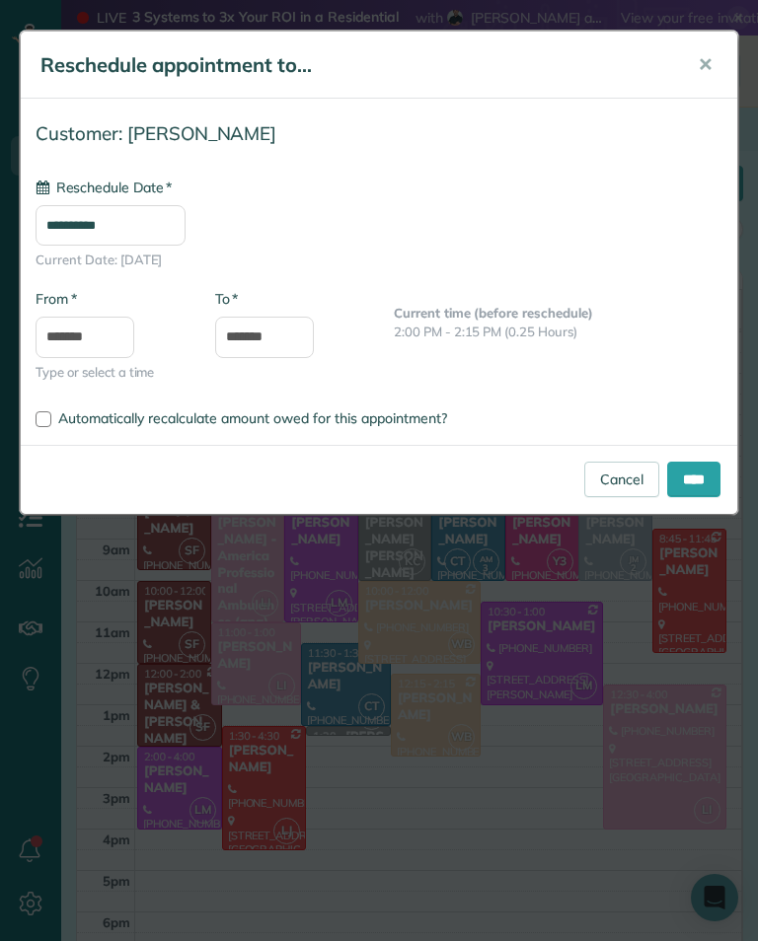
click at [702, 473] on input "****" at bounding box center [693, 480] width 53 height 36
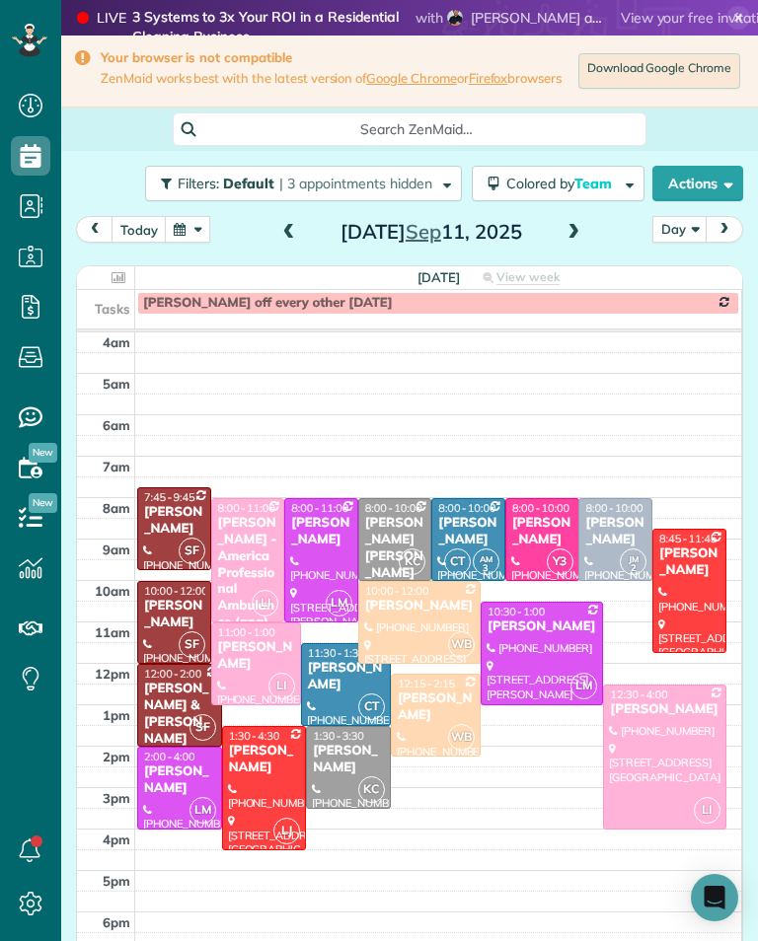
scroll to position [972, 61]
click at [265, 649] on div "[PERSON_NAME]" at bounding box center [256, 656] width 78 height 34
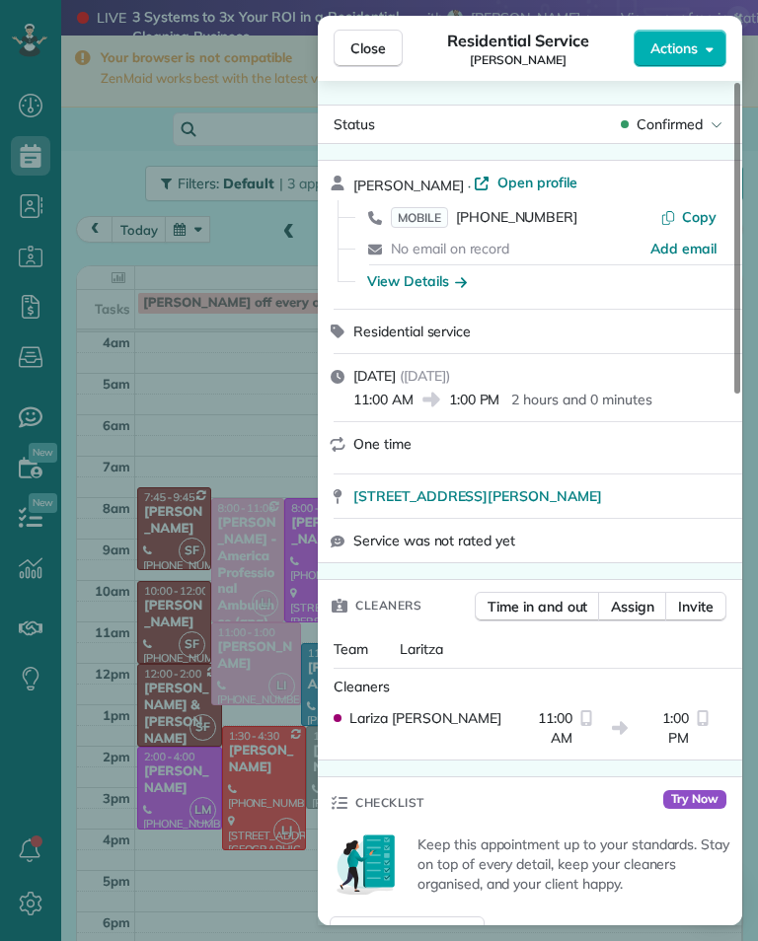
click at [529, 222] on span "[PHONE_NUMBER]" at bounding box center [516, 217] width 121 height 18
click at [242, 351] on div "Close Residential Service [PERSON_NAME] Actions Status Confirmed [PERSON_NAME] …" at bounding box center [379, 470] width 758 height 941
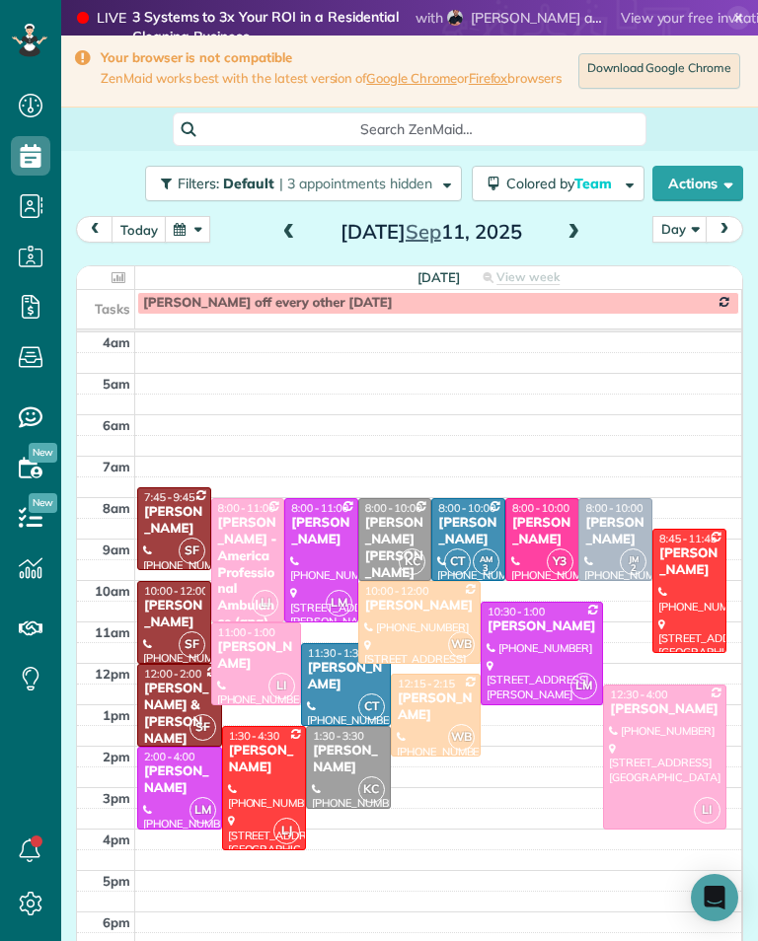
scroll to position [972, 61]
